Goal: Obtain resource: Obtain resource

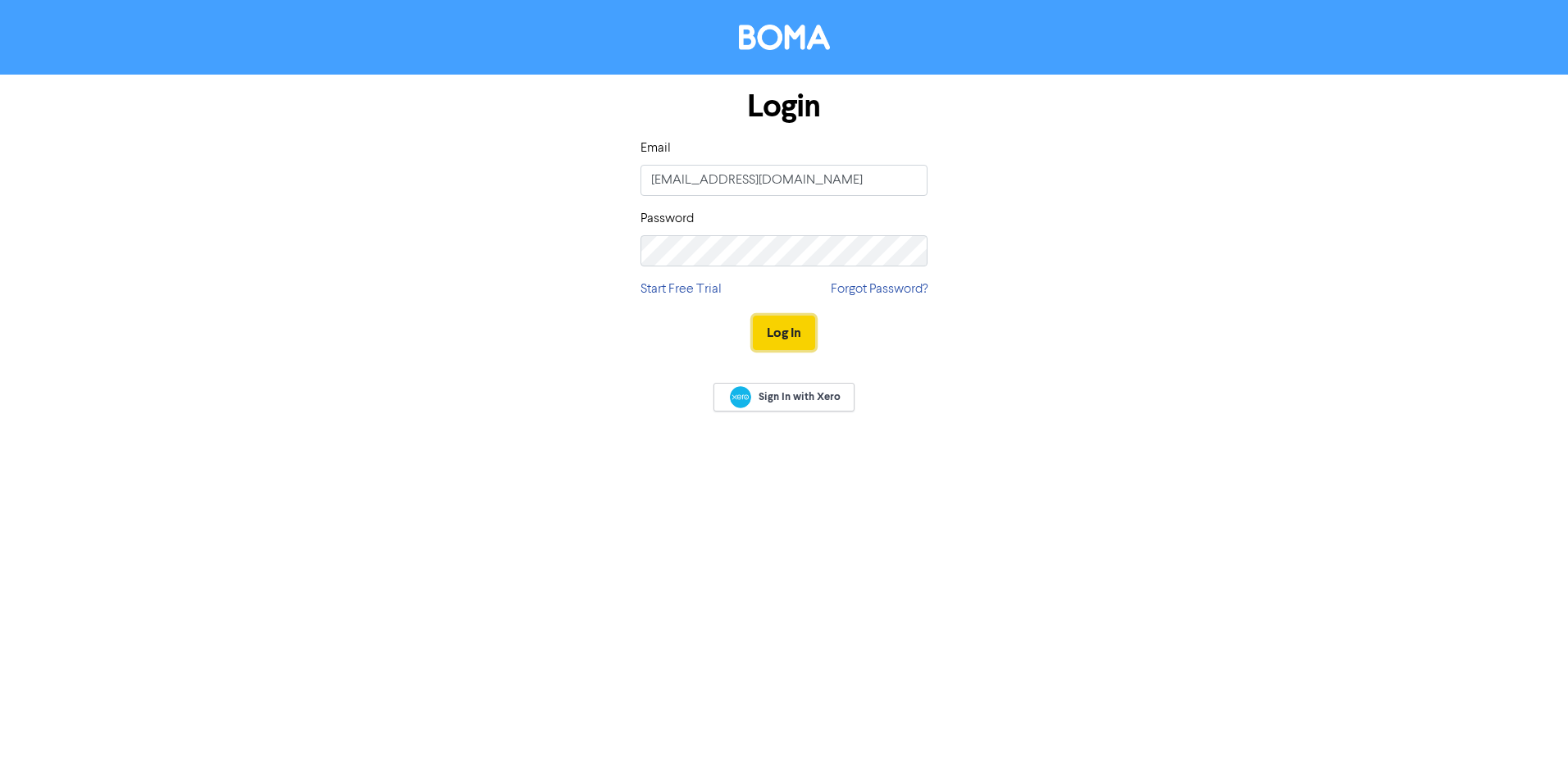
click at [792, 340] on button "Log In" at bounding box center [784, 333] width 62 height 35
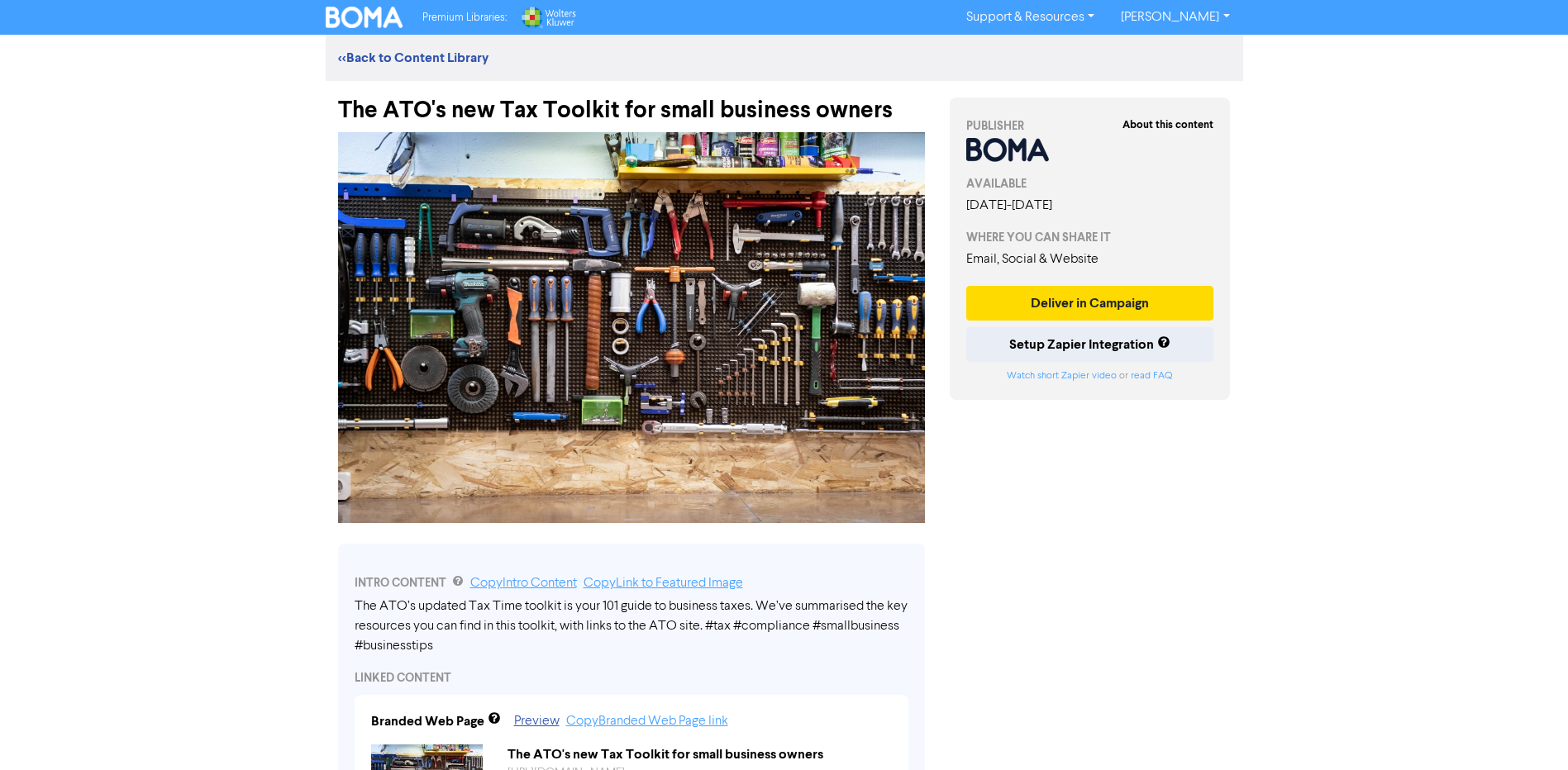
drag, startPoint x: 547, startPoint y: 651, endPoint x: 362, endPoint y: 607, distance: 190.2
click at [364, 607] on div "The ATO’s updated Tax Time toolkit is your 101 guide to business taxes. We’ve s…" at bounding box center [631, 627] width 554 height 60
click at [513, 579] on link "Copy Intro Content" at bounding box center [524, 583] width 106 height 14
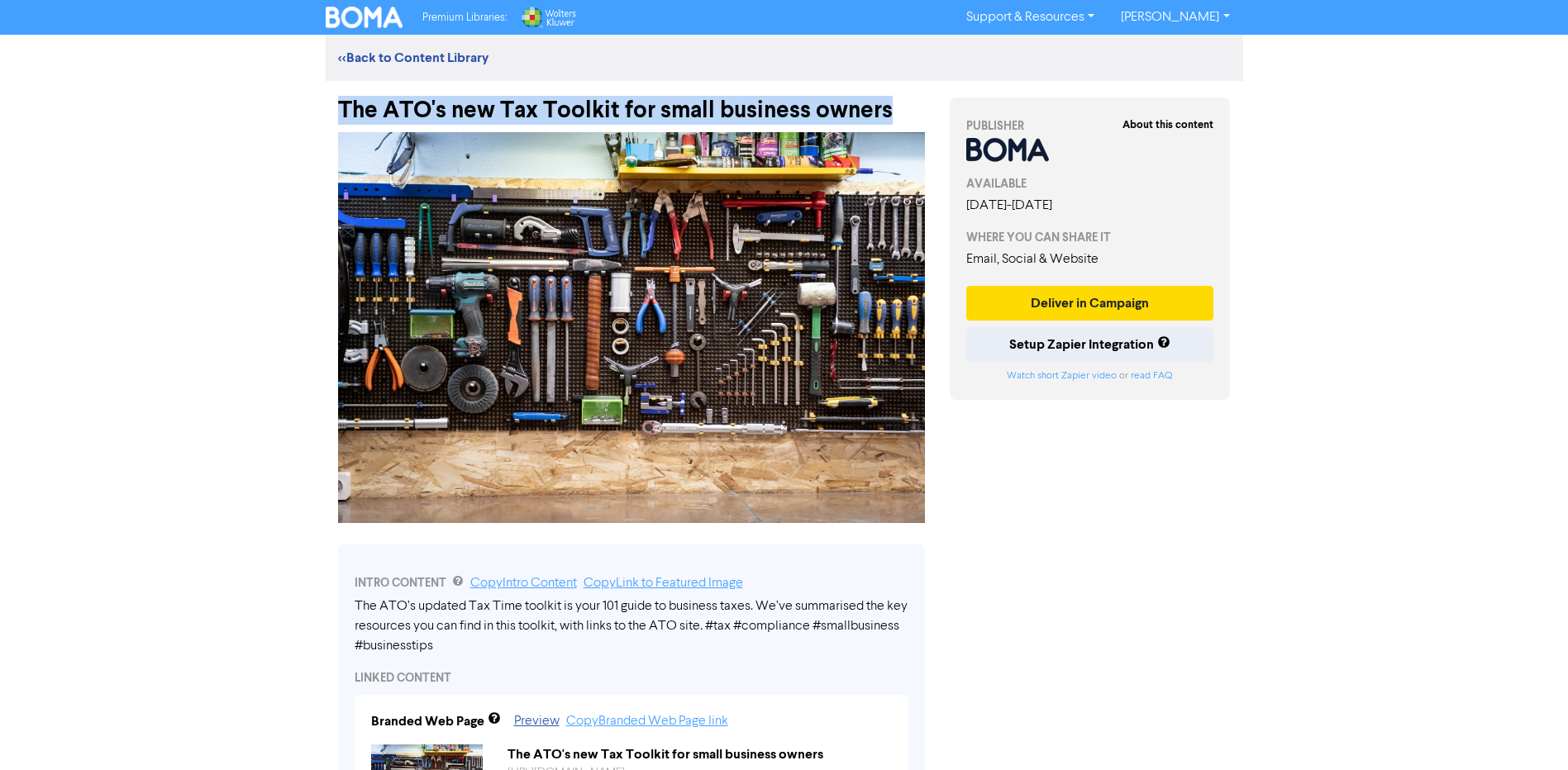
drag, startPoint x: 338, startPoint y: 104, endPoint x: 898, endPoint y: 107, distance: 560.0
click at [898, 107] on div "The ATO's new Tax Toolkit for small business owners" at bounding box center [631, 103] width 588 height 43
copy div "The ATO's new Tax Toolkit for small business owners"
